Goal: Information Seeking & Learning: Learn about a topic

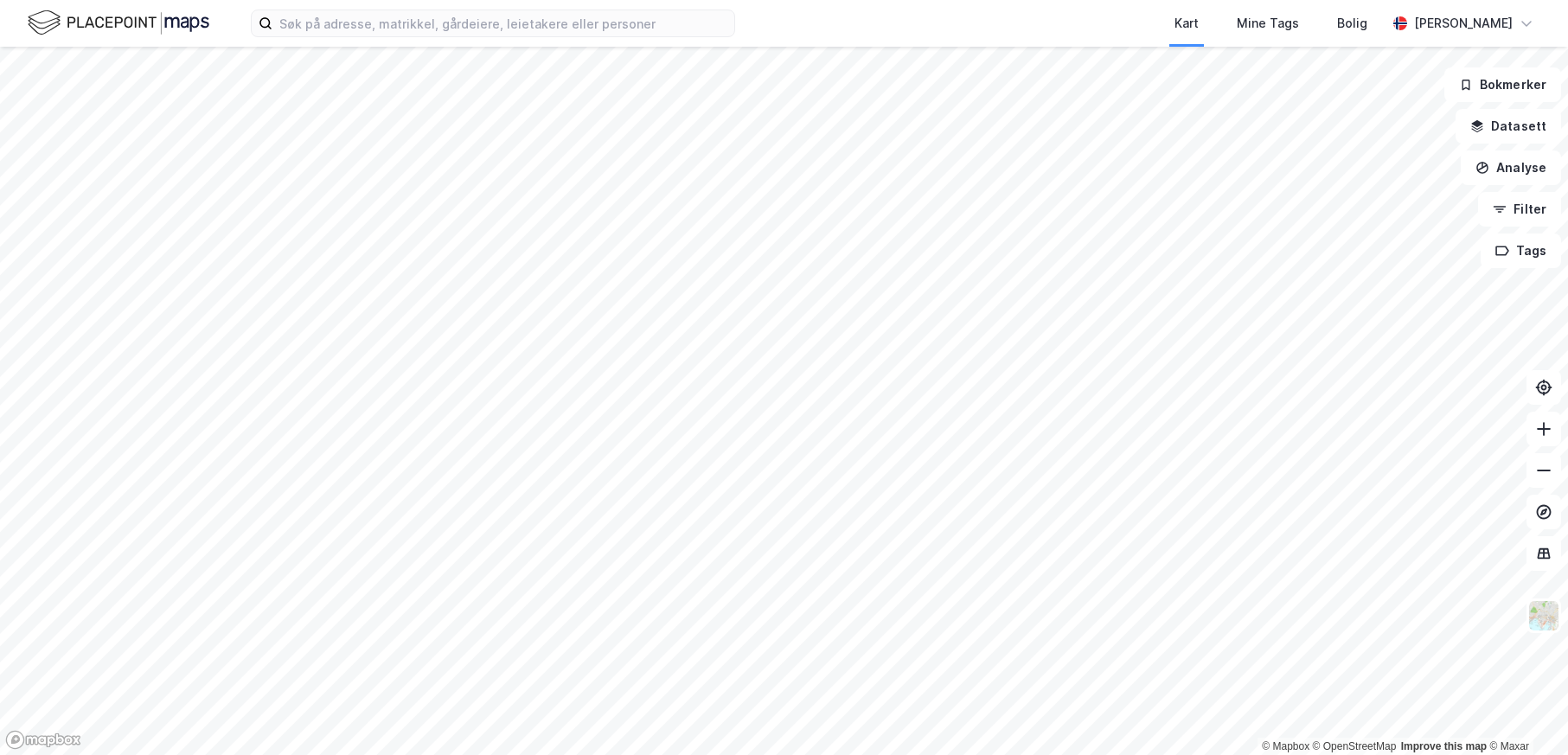
click at [574, 754] on html "Kart Mine Tags Bolig [PERSON_NAME] © Mapbox © OpenStreetMap Improve this map © …" at bounding box center [784, 378] width 1568 height 755
click at [345, 14] on input at bounding box center [503, 23] width 461 height 26
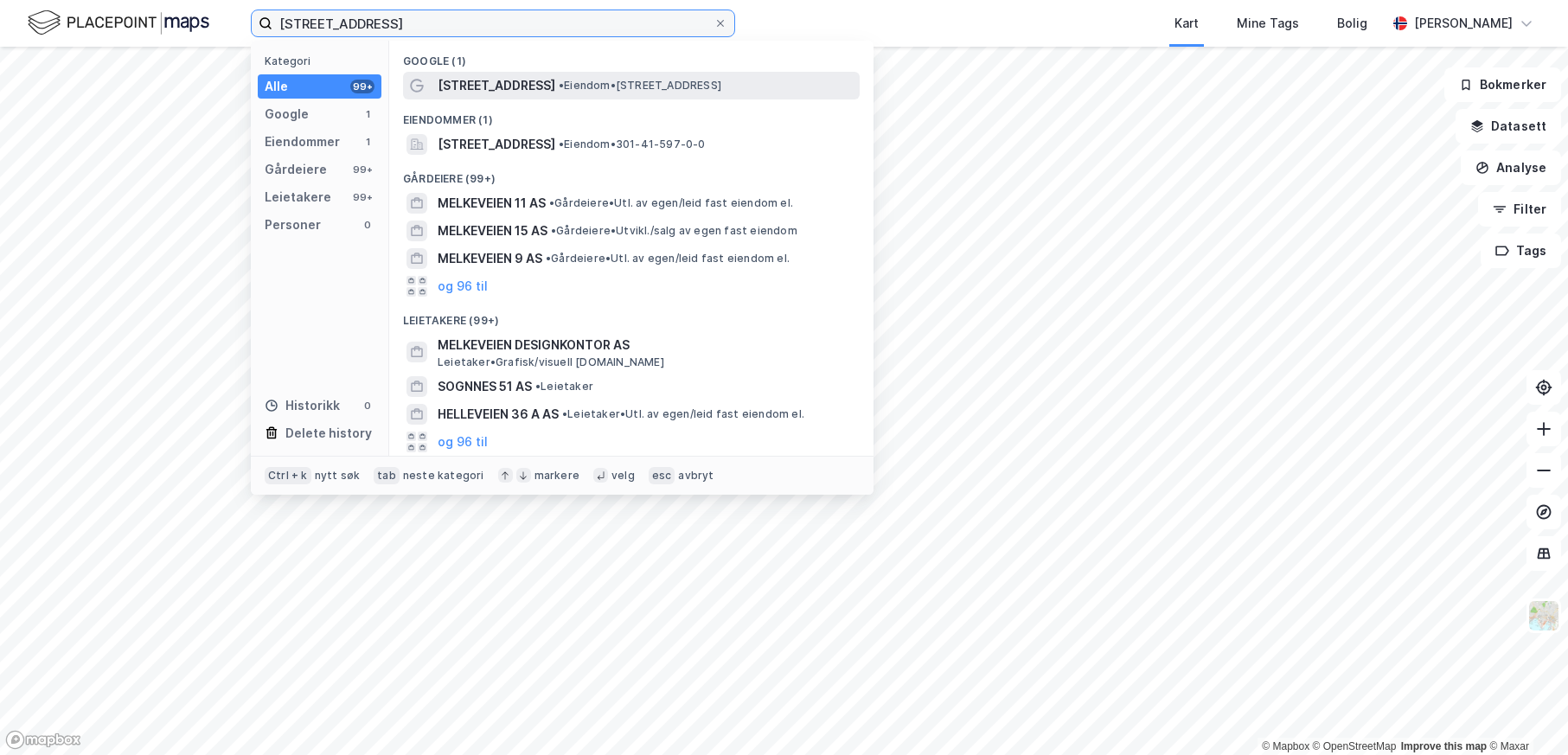
type input "[STREET_ADDRESS]"
click at [720, 93] on div "[STREET_ADDRESS] • Eiendom • [STREET_ADDRESS]" at bounding box center [647, 86] width 418 height 21
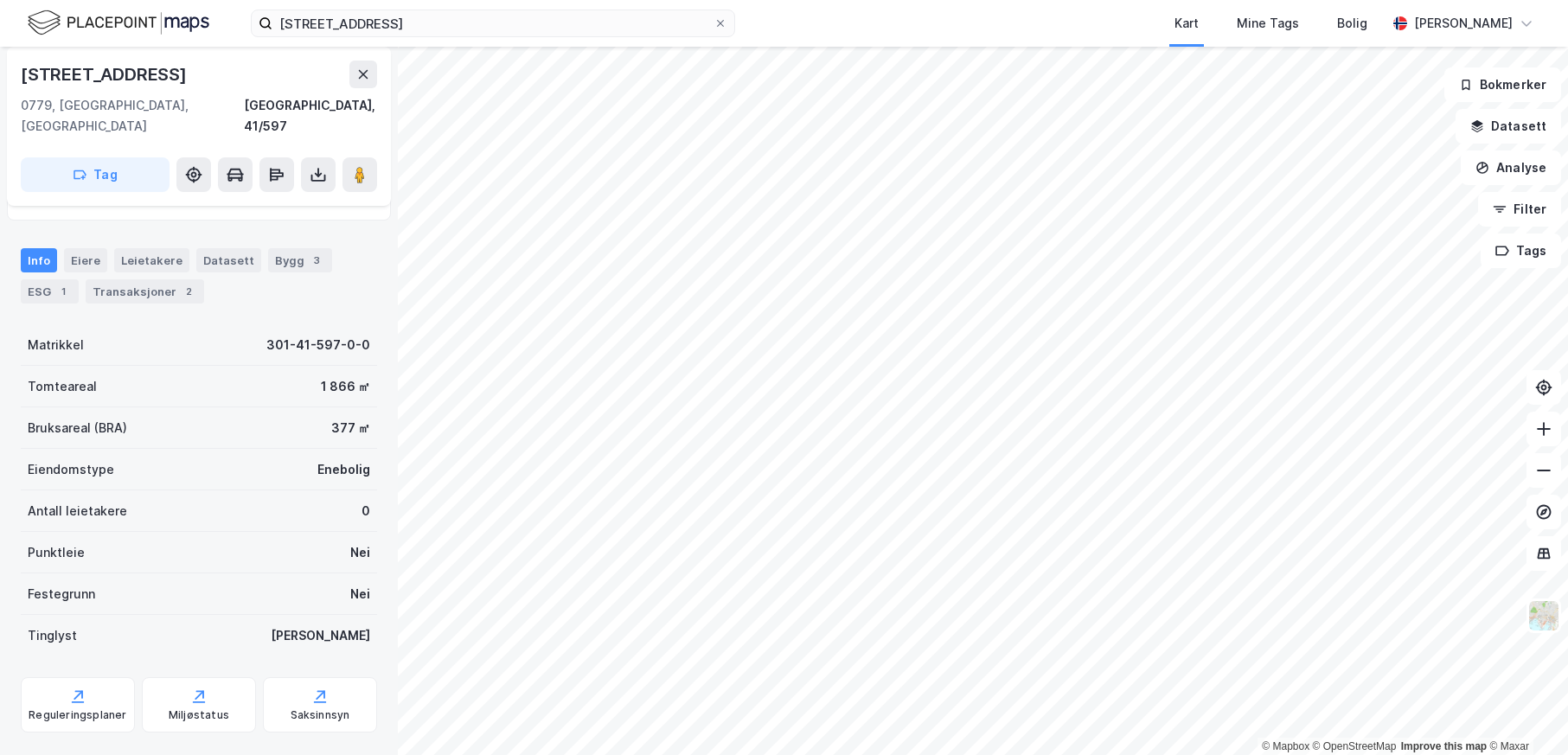
scroll to position [116, 0]
click at [180, 286] on div "2" at bounding box center [189, 295] width 18 height 18
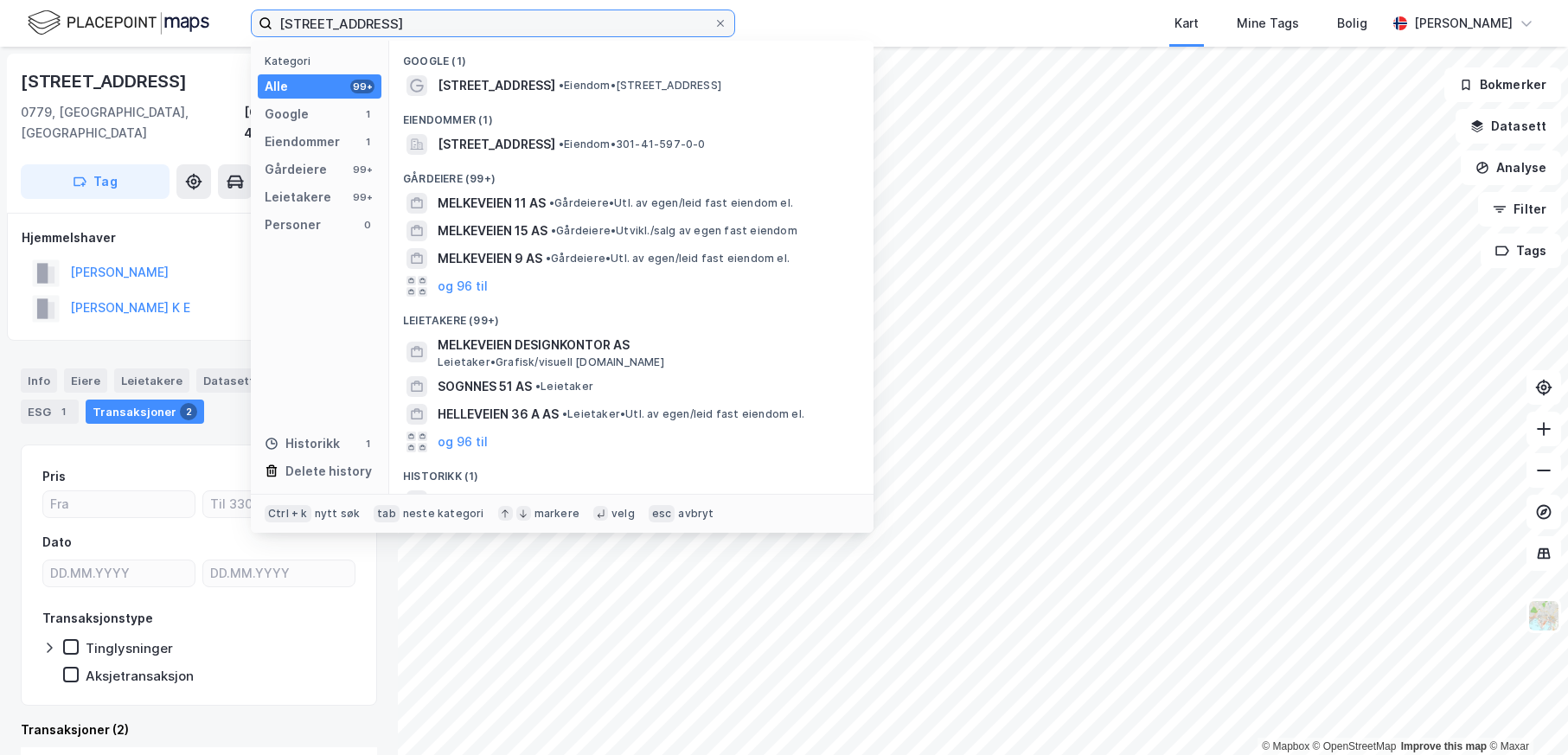
drag, startPoint x: 355, startPoint y: 19, endPoint x: 216, endPoint y: 18, distance: 139.0
click at [216, 18] on div "melkeveien 51 Kategori Alle 99+ Google 1 Eiendommer 1 Gårdeiere 99+ Leietakere …" at bounding box center [784, 23] width 1568 height 47
